Goal: Task Accomplishment & Management: Manage account settings

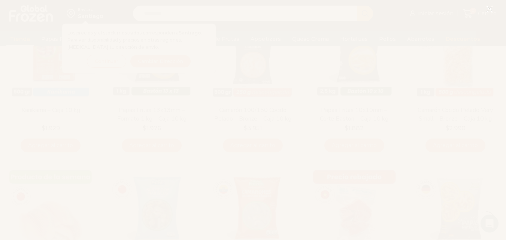
scroll to position [75, 0]
click at [488, 9] on icon at bounding box center [489, 9] width 7 height 7
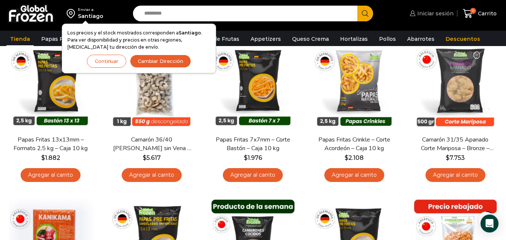
click at [438, 12] on span "Iniciar sesión" at bounding box center [434, 13] width 38 height 7
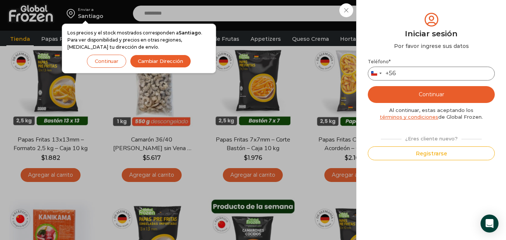
click at [449, 69] on input "Teléfono *" at bounding box center [431, 74] width 127 height 14
type input "*********"
click at [455, 91] on button "Continuar" at bounding box center [431, 94] width 127 height 17
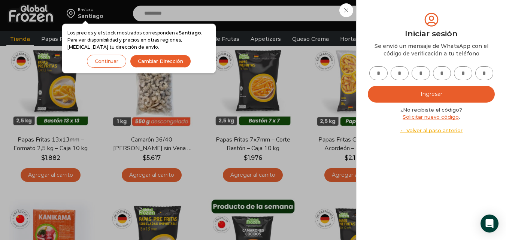
click at [379, 73] on input "text" at bounding box center [378, 73] width 18 height 14
type input "*"
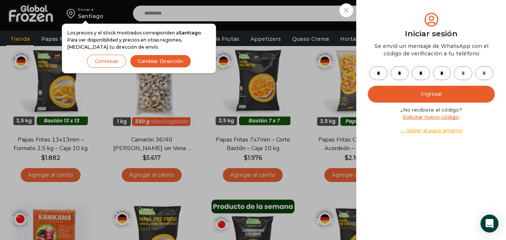
type input "*"
click at [469, 74] on input "*" at bounding box center [463, 73] width 18 height 14
drag, startPoint x: 469, startPoint y: 74, endPoint x: 433, endPoint y: 71, distance: 36.1
click at [433, 71] on div "* * * * *" at bounding box center [431, 73] width 127 height 14
type input "*"
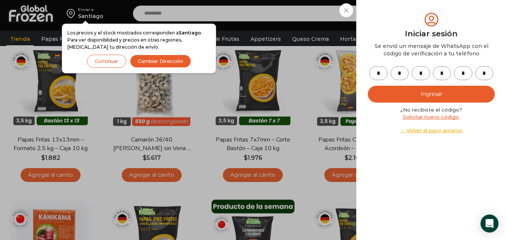
type input "*"
click at [446, 94] on button "Ingresar" at bounding box center [431, 94] width 127 height 17
click at [106, 61] on button "Continuar" at bounding box center [106, 61] width 39 height 13
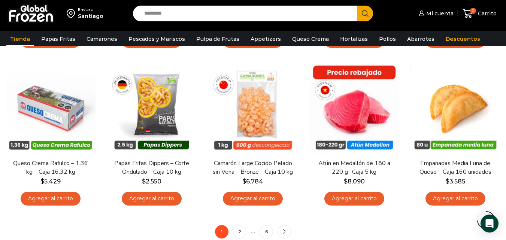
scroll to position [562, 0]
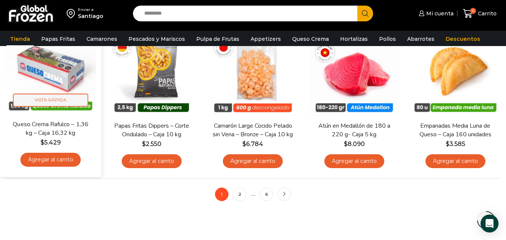
click at [59, 100] on span "Vista Rápida" at bounding box center [50, 100] width 75 height 13
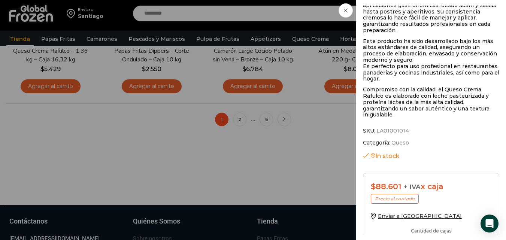
scroll to position [325, 0]
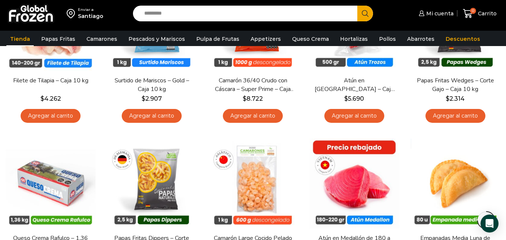
scroll to position [562, 0]
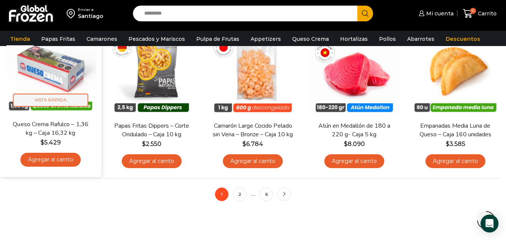
click at [45, 101] on span "Vista Rápida" at bounding box center [50, 100] width 75 height 13
